Goal: Transaction & Acquisition: Book appointment/travel/reservation

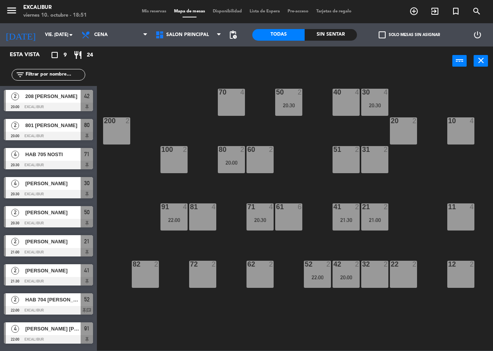
click at [455, 138] on div "10 4" at bounding box center [460, 130] width 27 height 27
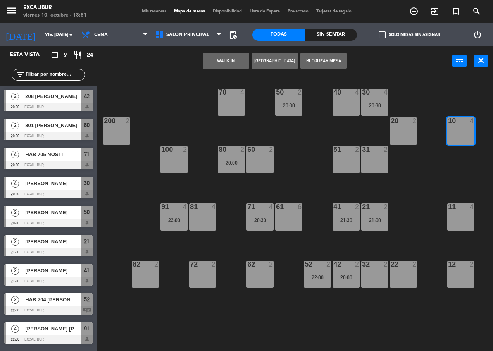
click at [283, 65] on button "[GEOGRAPHIC_DATA]" at bounding box center [274, 60] width 46 height 15
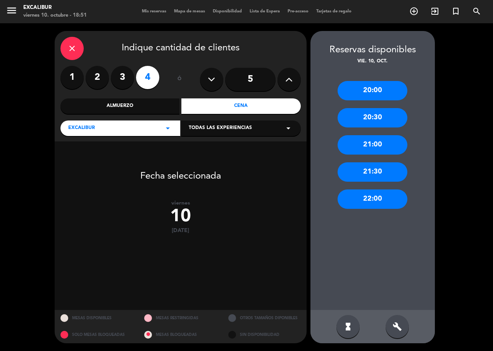
click at [286, 76] on icon at bounding box center [288, 80] width 7 height 12
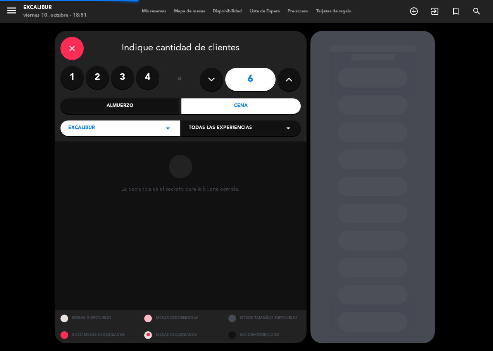
click at [286, 76] on icon at bounding box center [288, 80] width 7 height 12
type input "7"
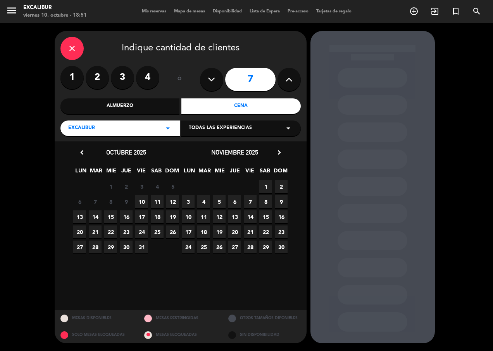
click at [146, 201] on span "10" at bounding box center [141, 201] width 13 height 13
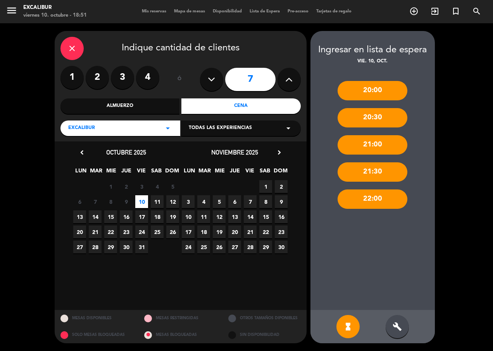
click at [379, 202] on div "22:00" at bounding box center [372, 198] width 70 height 19
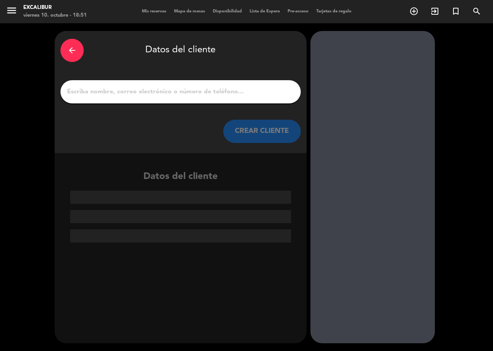
click at [108, 87] on input "1" at bounding box center [180, 91] width 228 height 11
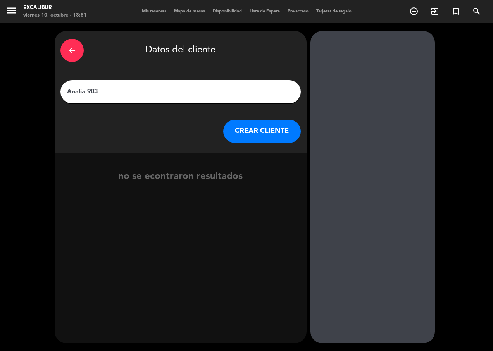
type input "Analia 903"
click at [277, 133] on button "CREAR CLIENTE" at bounding box center [261, 131] width 77 height 23
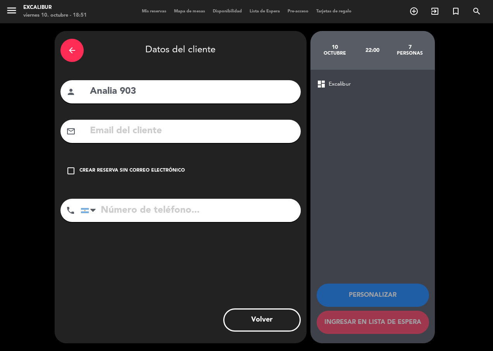
click at [70, 167] on icon "check_box_outline_blank" at bounding box center [70, 170] width 9 height 9
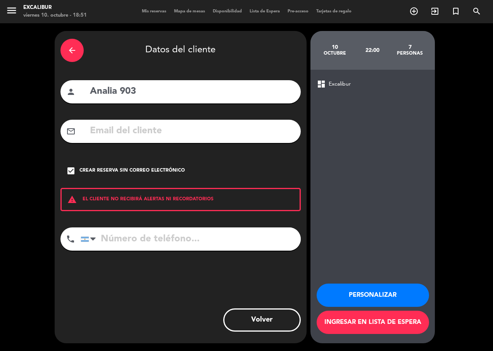
click at [394, 323] on button "Ingresar en lista de espera" at bounding box center [372, 322] width 112 height 23
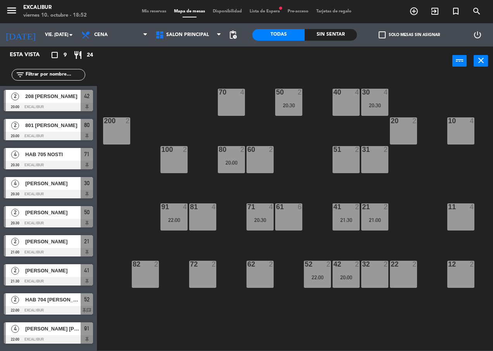
drag, startPoint x: 428, startPoint y: 69, endPoint x: 263, endPoint y: 12, distance: 174.4
click at [263, 12] on span "Lista de Espera fiber_manual_record" at bounding box center [265, 11] width 38 height 4
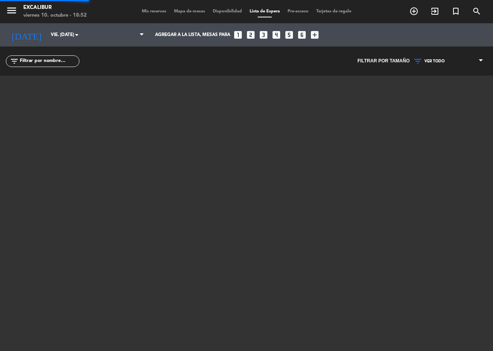
click at [263, 12] on span "Lista de Espera" at bounding box center [265, 11] width 38 height 4
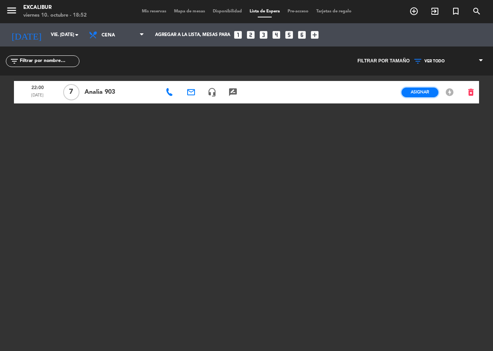
click at [422, 95] on button "Asignar" at bounding box center [419, 93] width 37 height 10
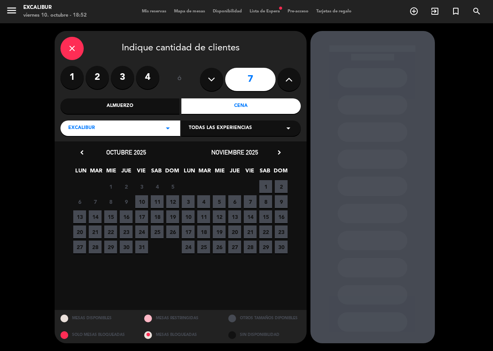
click at [143, 201] on span "10" at bounding box center [141, 201] width 13 height 13
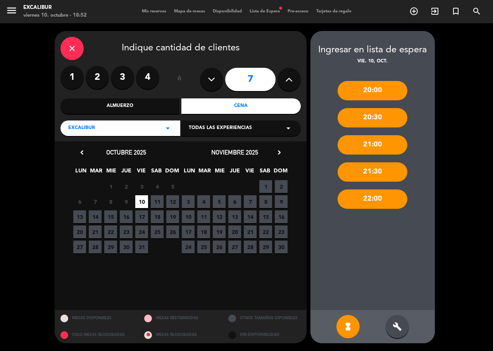
click at [385, 196] on div "22:00" at bounding box center [372, 198] width 70 height 19
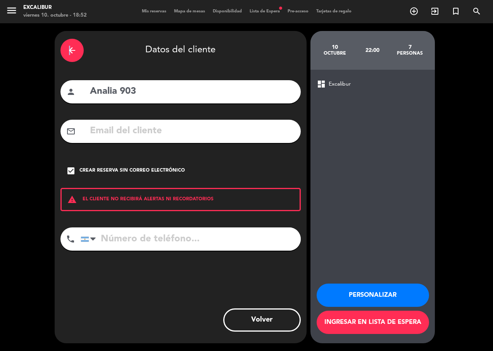
click at [69, 49] on icon "arrow_back" at bounding box center [71, 50] width 9 height 9
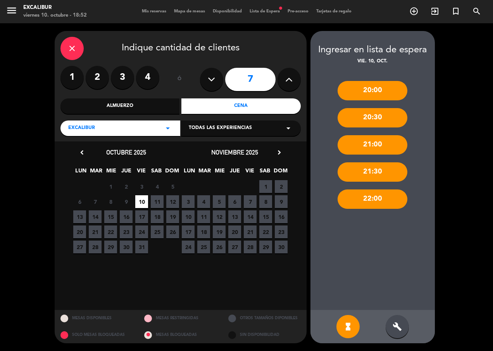
click at [402, 321] on div "build" at bounding box center [396, 326] width 23 height 23
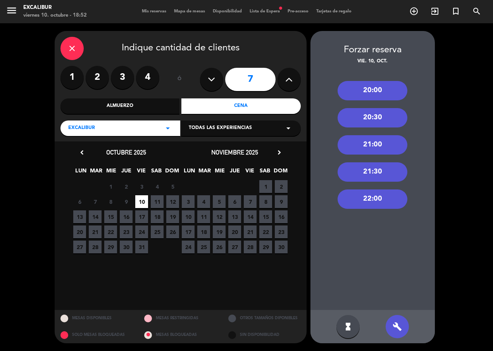
click at [378, 201] on div "22:00" at bounding box center [372, 198] width 70 height 19
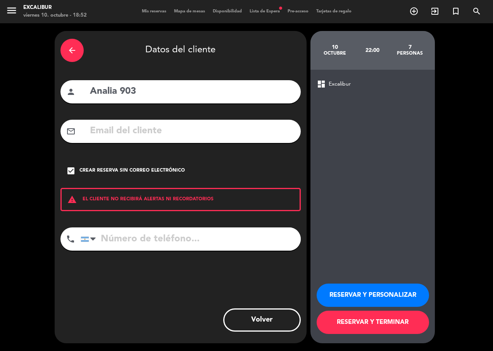
click at [373, 324] on button "RESERVAR Y TERMINAR" at bounding box center [372, 322] width 112 height 23
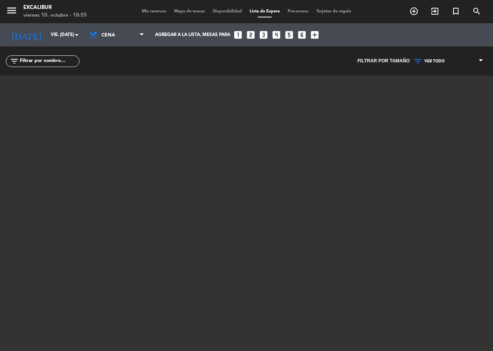
click at [192, 13] on span "Mapa de mesas" at bounding box center [189, 11] width 39 height 4
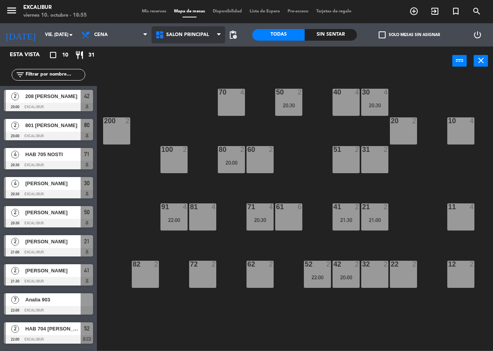
click at [187, 35] on span "Salón principal" at bounding box center [187, 34] width 43 height 5
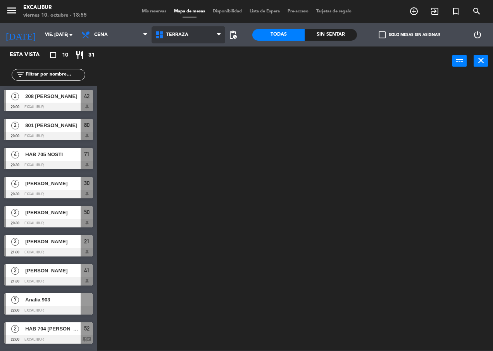
click at [188, 71] on ng-component "menu Excalibur viernes 10. octubre - 18:55 Mis reservas Mapa de mesas Disponibi…" at bounding box center [246, 175] width 493 height 350
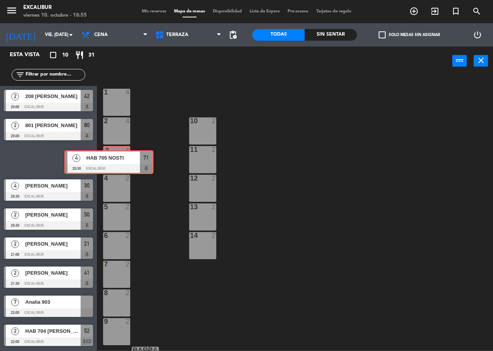
drag, startPoint x: 56, startPoint y: 159, endPoint x: 118, endPoint y: 161, distance: 62.0
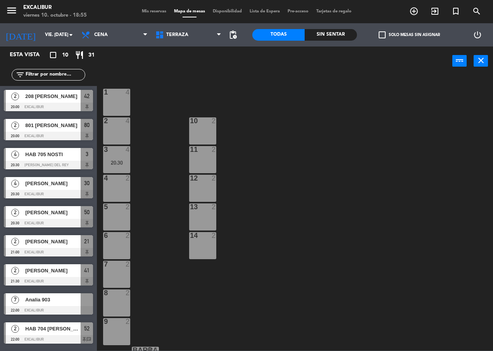
click at [150, 14] on div "Mis reservas Mapa de mesas Disponibilidad Lista de Espera Pre-acceso Tarjetas d…" at bounding box center [246, 11] width 217 height 7
click at [54, 303] on span "Analia 903" at bounding box center [52, 299] width 55 height 8
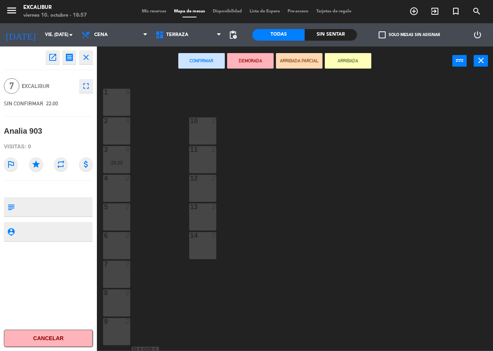
click at [57, 57] on icon "open_in_new" at bounding box center [52, 57] width 9 height 9
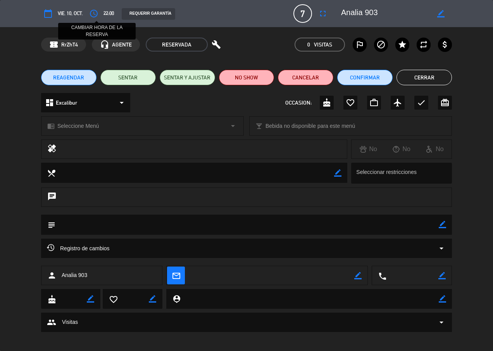
click at [88, 14] on button "access_time" at bounding box center [94, 14] width 14 height 14
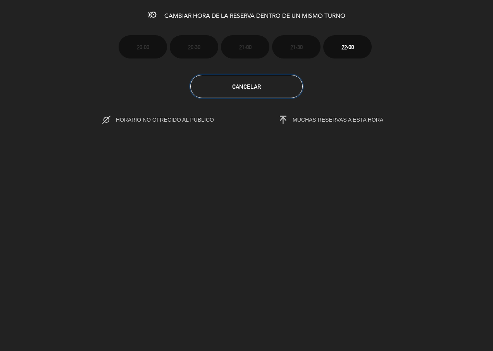
click at [273, 77] on button "Cancelar" at bounding box center [246, 86] width 112 height 23
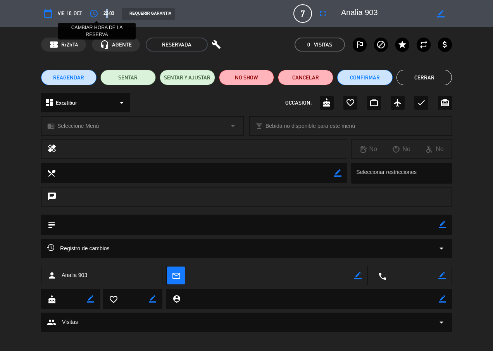
click at [106, 14] on span "22:00" at bounding box center [108, 13] width 10 height 9
drag, startPoint x: 110, startPoint y: 13, endPoint x: 82, endPoint y: 18, distance: 28.3
click at [109, 13] on span "22:00" at bounding box center [108, 13] width 10 height 9
click at [88, 14] on button "access_time" at bounding box center [94, 14] width 14 height 14
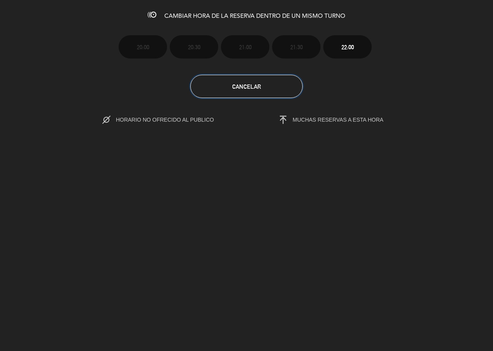
click at [262, 86] on button "Cancelar" at bounding box center [246, 86] width 112 height 23
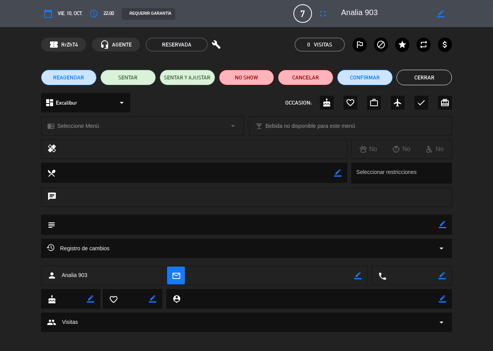
scroll to position [4, 0]
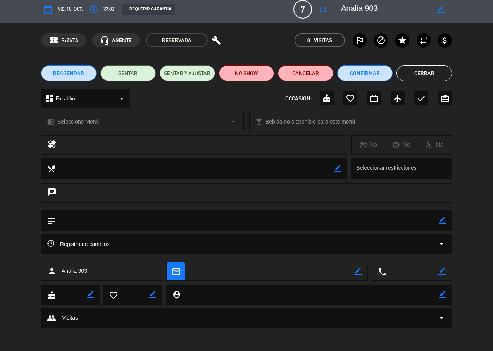
click at [429, 77] on button "Cerrar" at bounding box center [423, 72] width 55 height 15
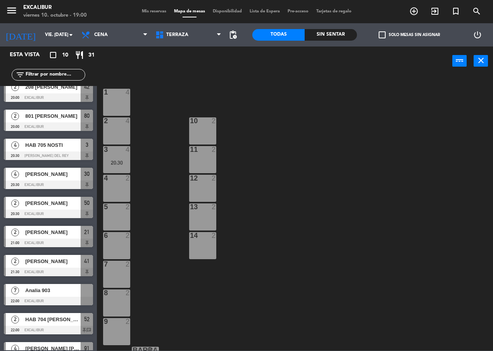
scroll to position [0, 0]
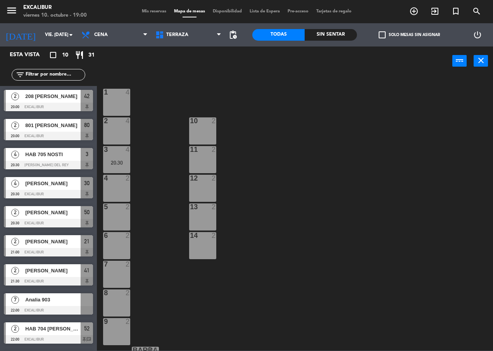
click at [43, 302] on span "Analia 903" at bounding box center [52, 299] width 55 height 8
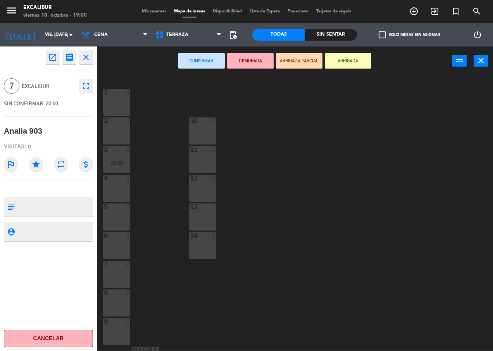
click at [88, 88] on icon "fullscreen" at bounding box center [85, 85] width 9 height 9
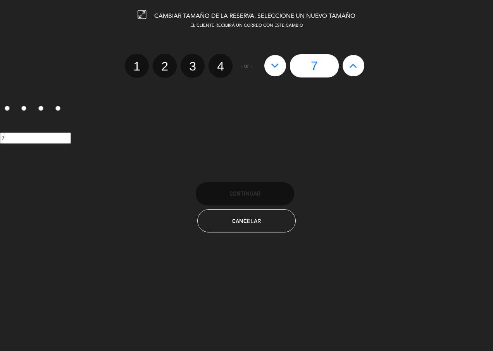
click at [317, 65] on input "7" at bounding box center [314, 65] width 49 height 23
drag, startPoint x: 317, startPoint y: 65, endPoint x: 304, endPoint y: 65, distance: 12.8
click at [304, 65] on input "7" at bounding box center [314, 65] width 49 height 23
click at [347, 61] on button at bounding box center [353, 65] width 22 height 21
type input "8"
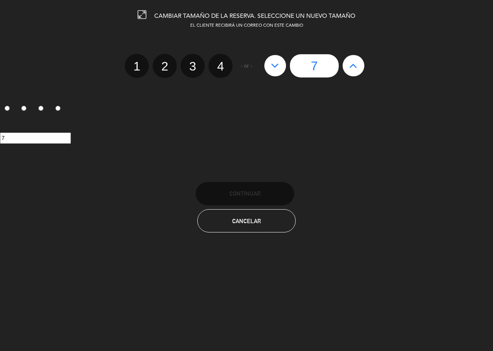
type input "8"
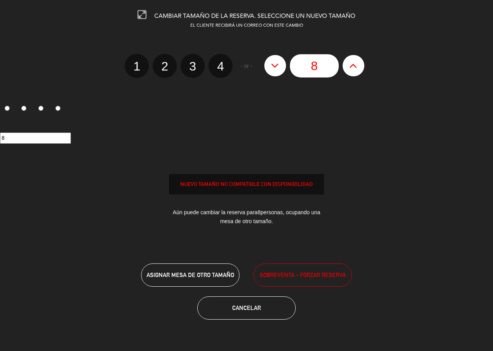
click at [347, 61] on button at bounding box center [353, 65] width 22 height 21
type input "9"
click at [347, 61] on button at bounding box center [353, 65] width 22 height 21
type input "10"
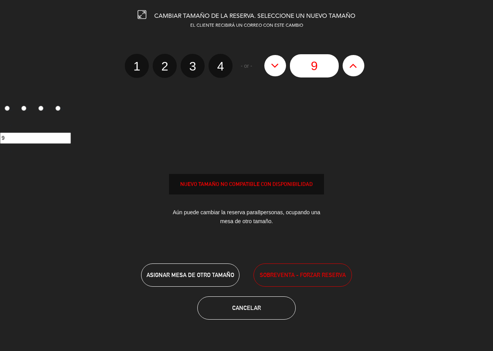
type input "10"
click at [294, 276] on span "SOBREVENTA - FORZAR RESERVA" at bounding box center [302, 274] width 86 height 9
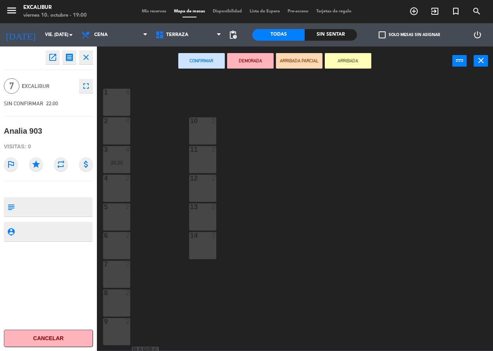
click at [89, 87] on icon "fullscreen" at bounding box center [85, 85] width 9 height 9
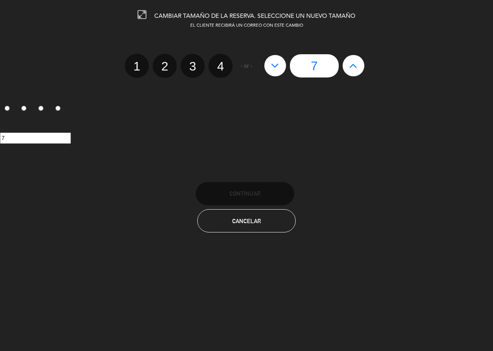
click at [342, 70] on div "7" at bounding box center [314, 65] width 108 height 23
click at [344, 70] on button at bounding box center [353, 65] width 22 height 21
type input "8"
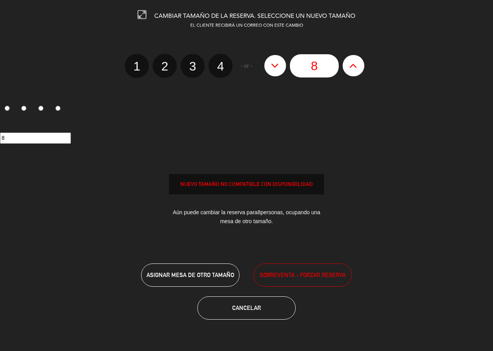
click at [344, 70] on button at bounding box center [353, 65] width 22 height 21
type input "9"
click at [344, 70] on button at bounding box center [353, 65] width 22 height 21
type input "10"
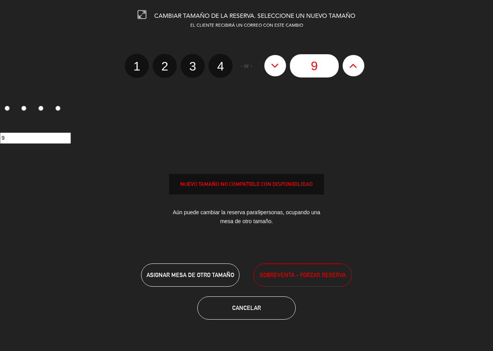
type input "10"
click at [217, 278] on button "ASIGNAR MESA DE OTRO TAMAÑO" at bounding box center [190, 274] width 98 height 23
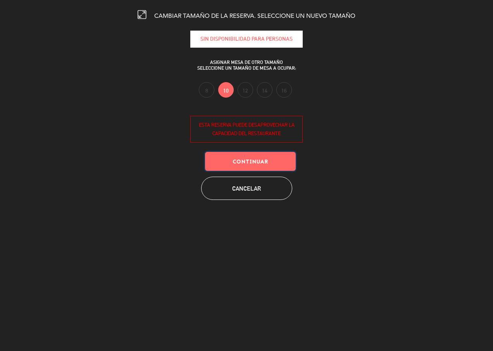
click at [281, 160] on button "Continuar" at bounding box center [250, 161] width 91 height 19
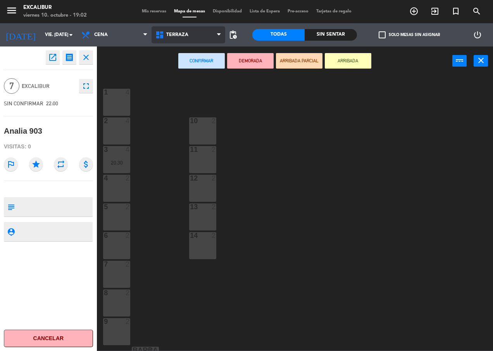
click at [178, 38] on span "Terraza" at bounding box center [188, 34] width 74 height 17
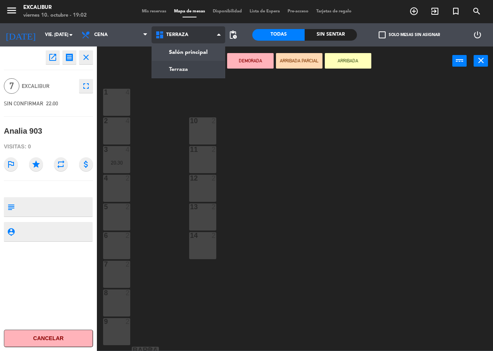
click at [172, 66] on ng-component "menu Excalibur viernes 10. octubre - 19:02 Mis reservas Mapa de mesas Disponibi…" at bounding box center [246, 175] width 493 height 350
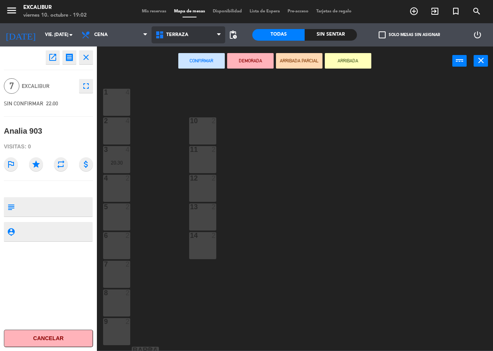
click at [170, 36] on span "Terraza" at bounding box center [177, 34] width 22 height 5
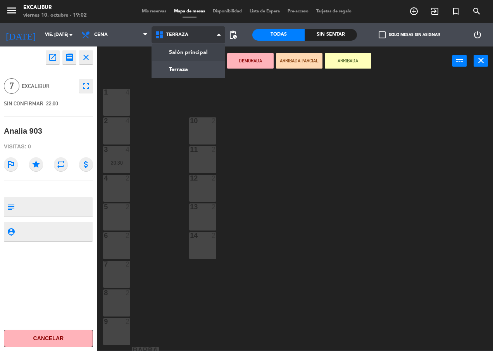
click at [172, 50] on ng-component "menu Excalibur viernes 10. octubre - 19:02 Mis reservas Mapa de mesas Disponibi…" at bounding box center [246, 175] width 493 height 350
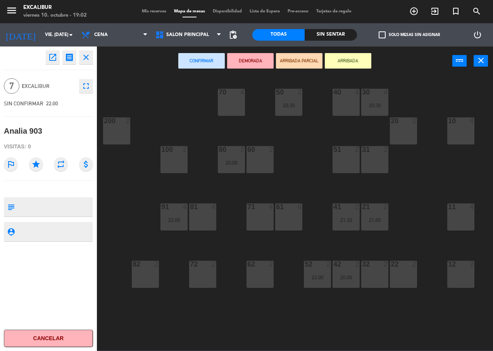
click at [464, 130] on div "10 4" at bounding box center [460, 130] width 27 height 27
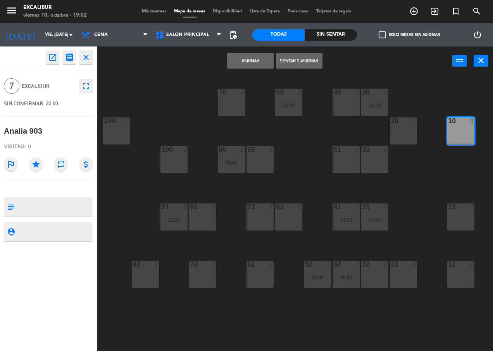
click at [130, 89] on div "70 4 50 2 20:30 40 4 30 4 20:30 20 2 10 4 200 2 60 2 51 2 31 2 80 2 20:00 100 2…" at bounding box center [297, 212] width 391 height 275
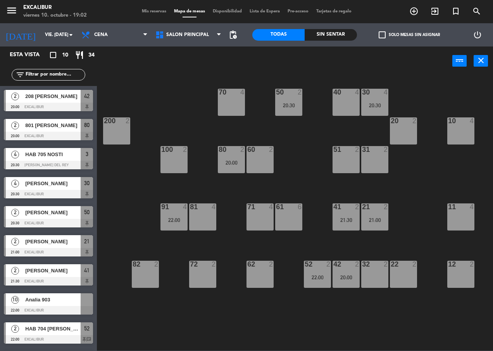
scroll to position [18, 0]
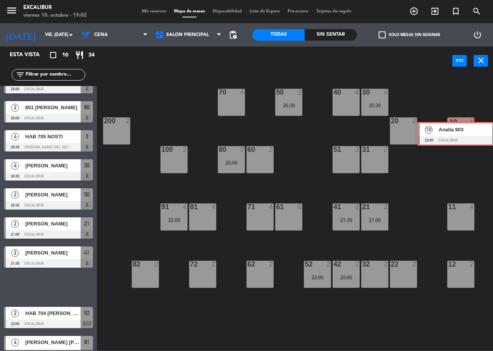
drag, startPoint x: 45, startPoint y: 287, endPoint x: 457, endPoint y: 133, distance: 440.0
click at [457, 133] on div "Esta vista crop_square 10 restaurant 34 filter_list 2 208 [PERSON_NAME] 20:00 E…" at bounding box center [246, 198] width 493 height 304
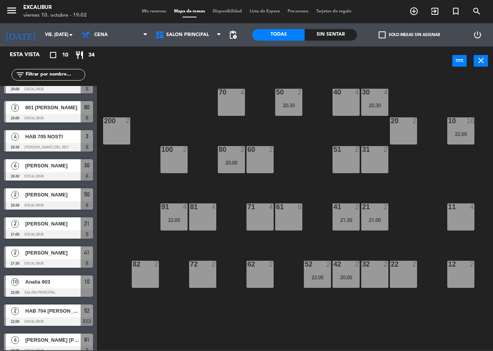
click at [466, 215] on div "11 4" at bounding box center [460, 216] width 27 height 27
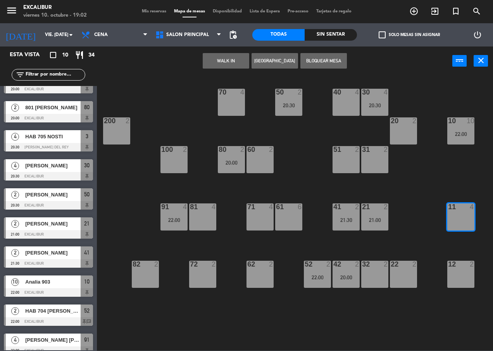
click at [321, 59] on button "Bloquear Mesa" at bounding box center [323, 60] width 46 height 15
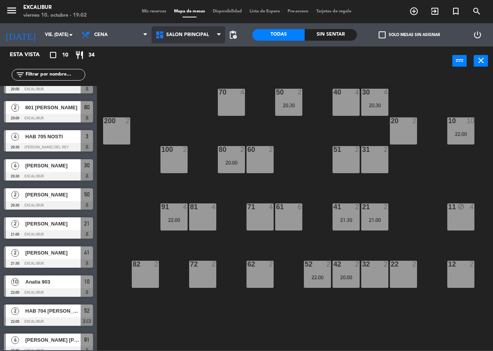
click at [219, 33] on icon at bounding box center [218, 35] width 3 height 6
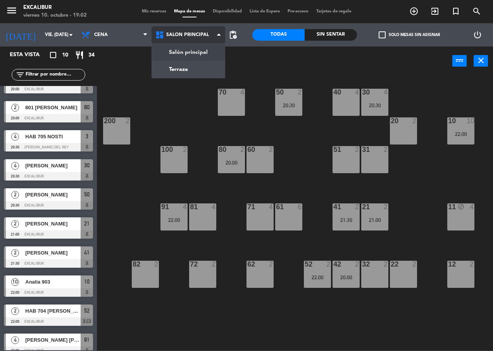
click at [219, 33] on icon at bounding box center [218, 35] width 3 height 6
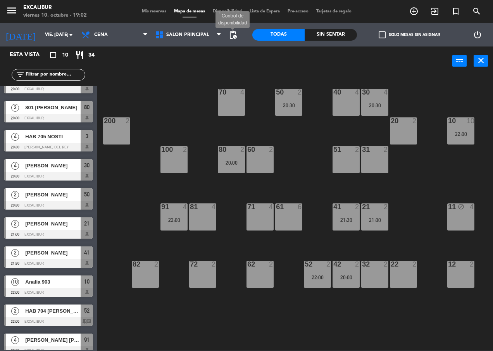
click at [232, 33] on span "pending_actions" at bounding box center [232, 34] width 9 height 9
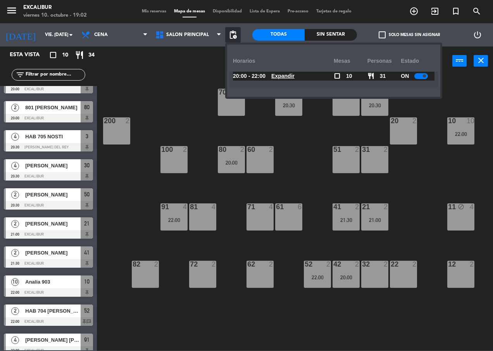
click at [419, 75] on div at bounding box center [421, 76] width 14 height 6
click at [464, 82] on div "70 4 50 2 20:30 40 4 30 4 20:30 20 2 10 10 22:00 200 2 60 2 51 2 31 2 80 2 20:0…" at bounding box center [297, 212] width 391 height 275
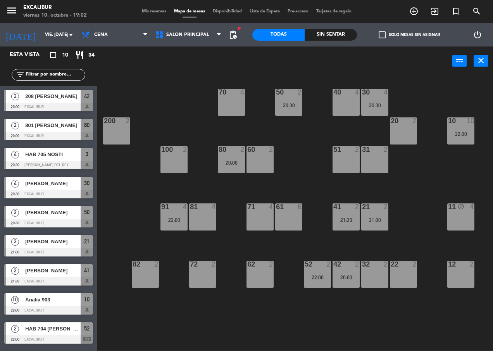
scroll to position [26, 0]
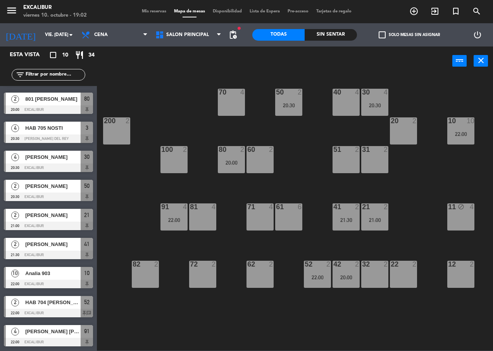
click at [58, 305] on div "2 HAB 704 [PERSON_NAME] 22:00 Excalibur 52 chat" at bounding box center [48, 306] width 97 height 29
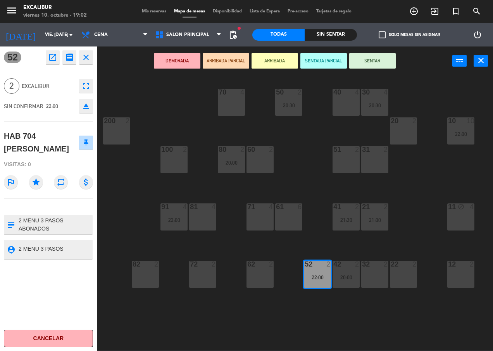
click at [137, 317] on div "70 4 50 2 20:30 40 4 30 4 20:30 20 2 10 10 22:00 200 2 60 2 51 2 31 2 80 2 20:0…" at bounding box center [297, 212] width 391 height 275
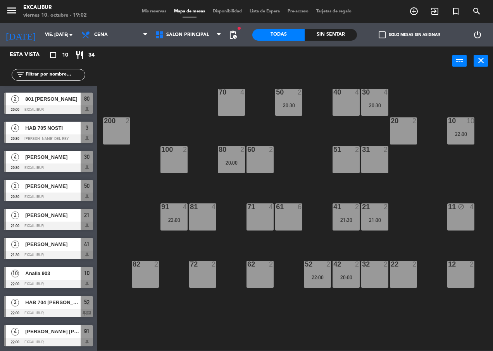
click at [62, 304] on span "HAB 704 [PERSON_NAME]" at bounding box center [52, 302] width 55 height 8
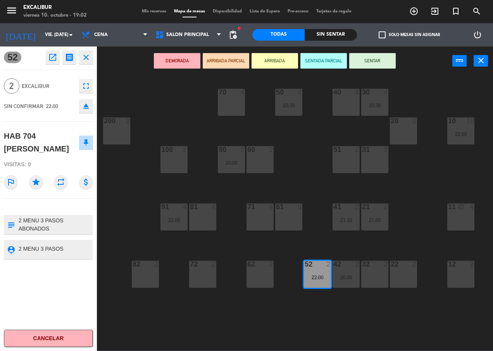
click at [118, 329] on div "70 4 50 2 20:30 40 4 30 4 20:30 20 2 10 10 22:00 200 2 60 2 51 2 31 2 80 2 20:0…" at bounding box center [297, 212] width 391 height 275
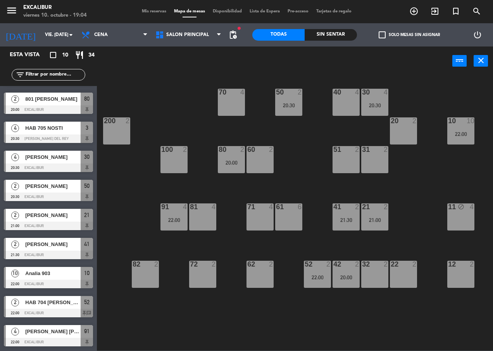
click at [255, 219] on div "71 4" at bounding box center [259, 216] width 27 height 27
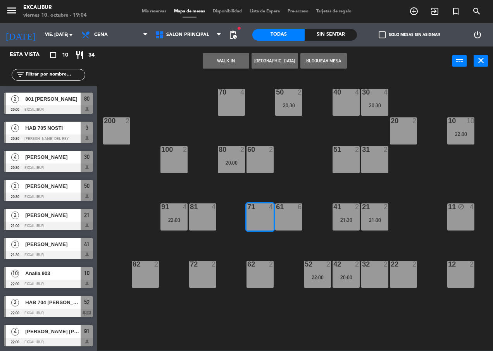
click at [279, 60] on button "[GEOGRAPHIC_DATA]" at bounding box center [274, 60] width 46 height 15
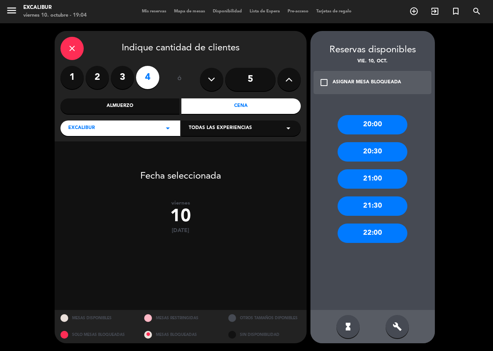
click at [377, 230] on div "22:00" at bounding box center [372, 232] width 70 height 19
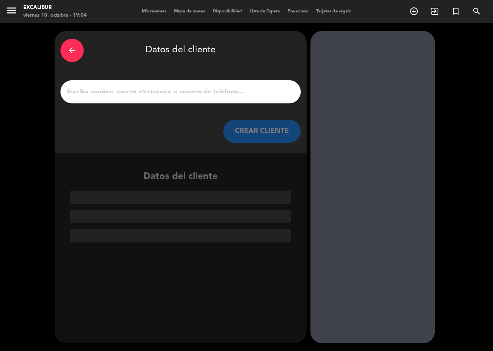
click at [232, 96] on input "1" at bounding box center [180, 91] width 228 height 11
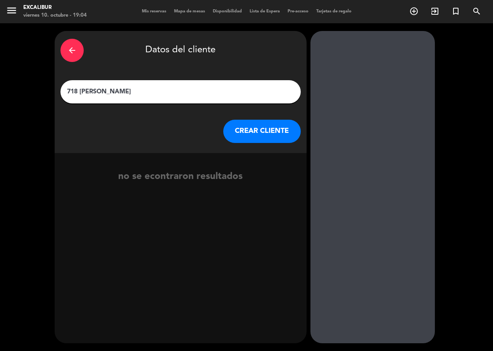
type input "718 [PERSON_NAME]"
click at [250, 135] on button "CREAR CLIENTE" at bounding box center [261, 131] width 77 height 23
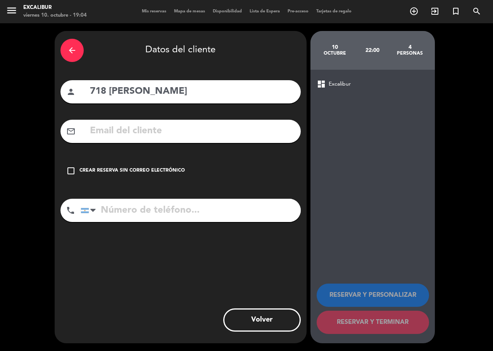
click at [151, 165] on div "check_box_outline_blank Crear reserva sin correo electrónico" at bounding box center [180, 170] width 240 height 23
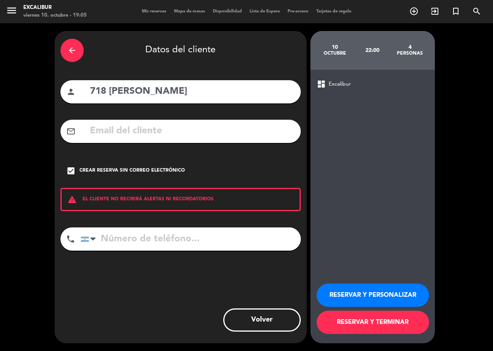
click at [374, 321] on button "RESERVAR Y TERMINAR" at bounding box center [372, 322] width 112 height 23
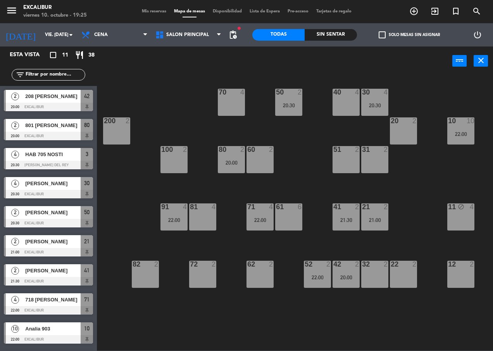
click at [345, 166] on div "51 2" at bounding box center [345, 159] width 27 height 27
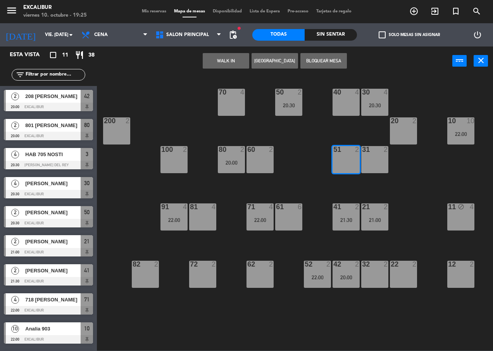
click at [264, 64] on button "[GEOGRAPHIC_DATA]" at bounding box center [274, 60] width 46 height 15
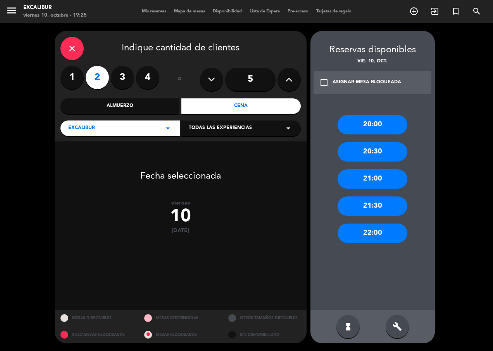
click at [387, 235] on div "22:00" at bounding box center [372, 232] width 70 height 19
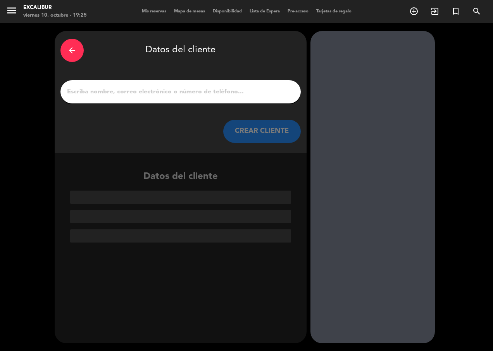
click at [197, 93] on input "1" at bounding box center [180, 91] width 228 height 11
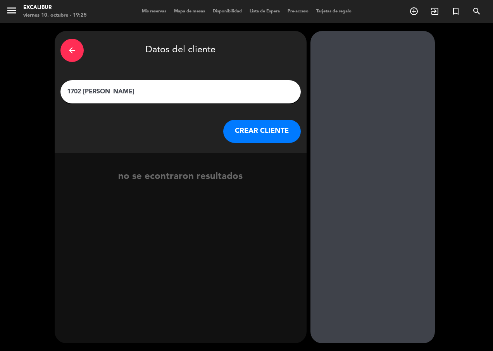
type input "1702 [PERSON_NAME]"
click at [276, 137] on button "CREAR CLIENTE" at bounding box center [261, 131] width 77 height 23
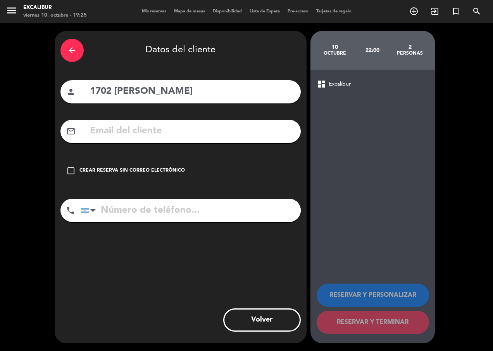
click at [153, 167] on div "check_box_outline_blank Crear reserva sin correo electrónico" at bounding box center [180, 170] width 240 height 23
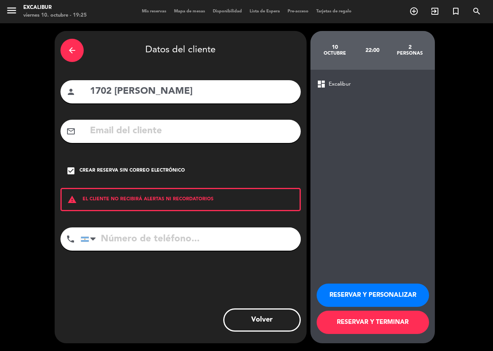
click at [358, 316] on button "RESERVAR Y TERMINAR" at bounding box center [372, 322] width 112 height 23
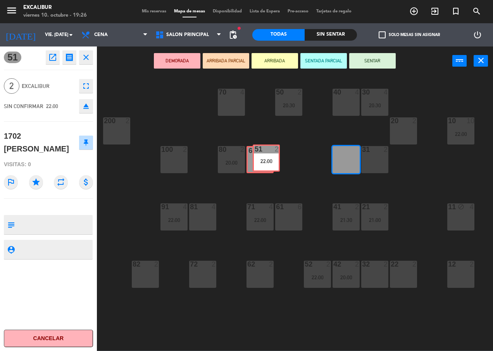
drag, startPoint x: 346, startPoint y: 157, endPoint x: 265, endPoint y: 155, distance: 81.3
click at [266, 155] on div "70 4 50 2 20:30 40 4 30 4 20:30 20 2 10 10 22:00 200 2 60 2 51 2 22:00 51 2 22:…" at bounding box center [297, 212] width 391 height 275
